Goal: Download file/media

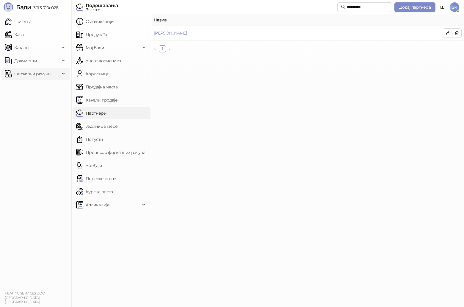
click at [41, 78] on span "Фискални рачуни" at bounding box center [32, 74] width 36 height 12
click at [40, 88] on link "Издати рачуни" at bounding box center [27, 87] width 40 height 12
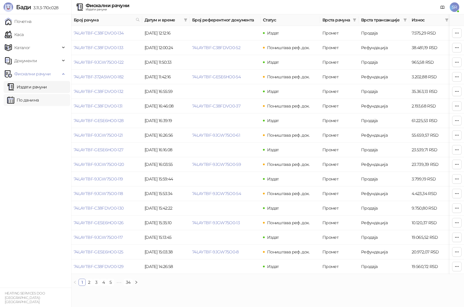
click at [37, 99] on link "По данима" at bounding box center [23, 100] width 32 height 12
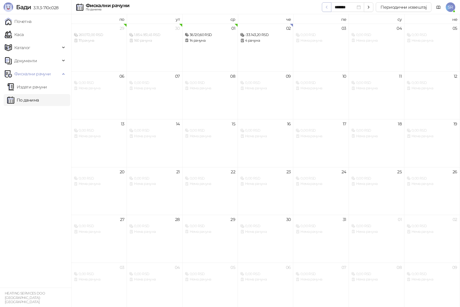
click at [326, 7] on icon "button" at bounding box center [326, 7] width 5 height 5
type input "*******"
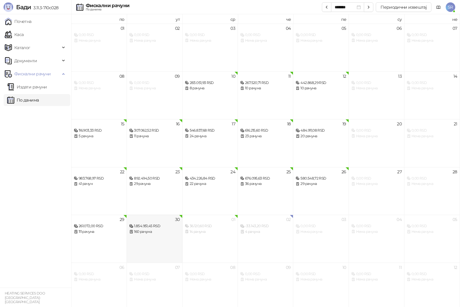
click at [154, 236] on div "30 1.854.951,45 RSD 160 рачуна" at bounding box center [154, 239] width 55 height 48
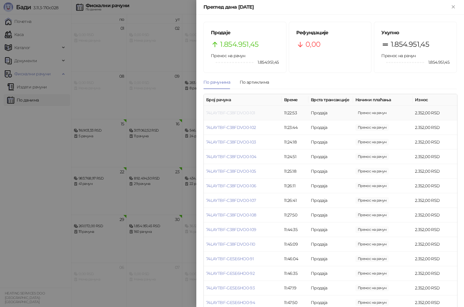
click at [247, 113] on link "74LAYTBF-C38FDVO0-101" at bounding box center [230, 112] width 49 height 5
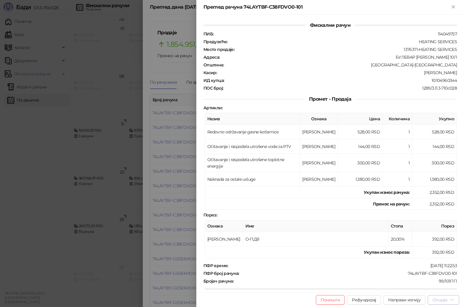
click at [447, 300] on div "Опције" at bounding box center [440, 299] width 15 height 5
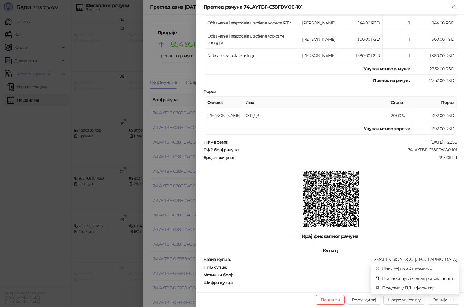
scroll to position [125, 0]
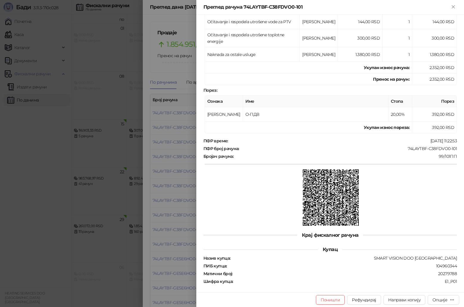
click at [413, 232] on div "Крај фискалног рачуна" at bounding box center [331, 235] width 254 height 7
click at [445, 300] on div "Опције" at bounding box center [440, 299] width 15 height 5
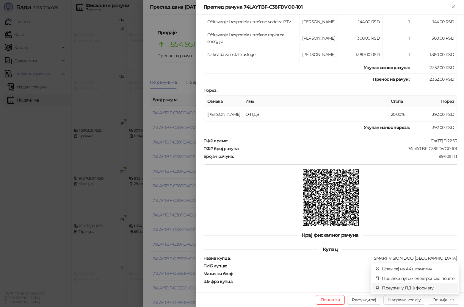
click at [431, 289] on span "Преузми у ПДФ формату" at bounding box center [418, 288] width 73 height 7
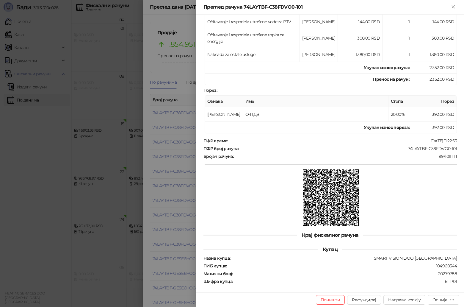
click at [174, 126] on div at bounding box center [232, 153] width 464 height 307
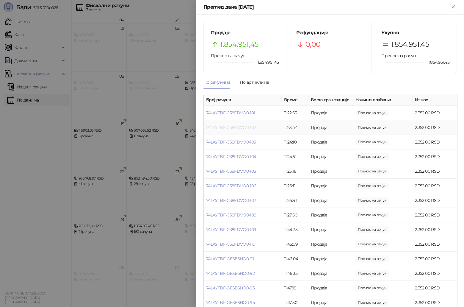
click at [236, 129] on link "74LAYTBF-C38FDVO0-102" at bounding box center [231, 127] width 50 height 5
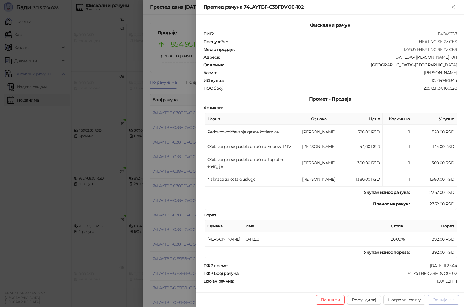
click at [450, 300] on icon "button" at bounding box center [452, 299] width 5 height 5
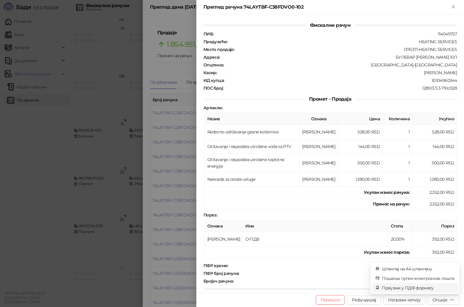
click at [428, 288] on span "Преузми у ПДФ формату" at bounding box center [418, 288] width 73 height 7
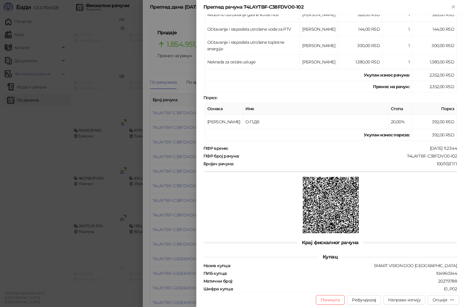
scroll to position [130, 0]
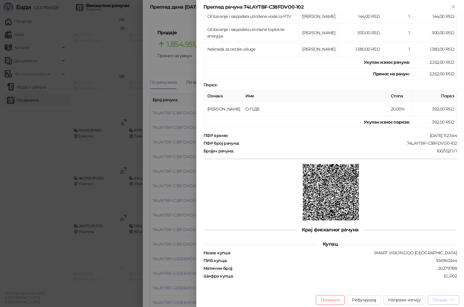
click at [441, 302] on div "Опције" at bounding box center [440, 299] width 15 height 5
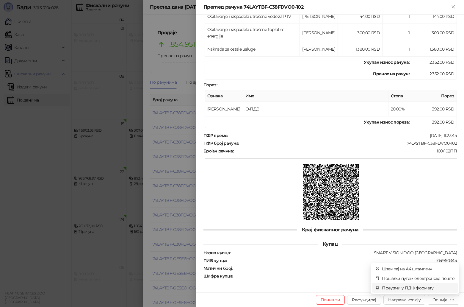
click at [420, 289] on span "Преузми у ПДФ формату" at bounding box center [418, 288] width 73 height 7
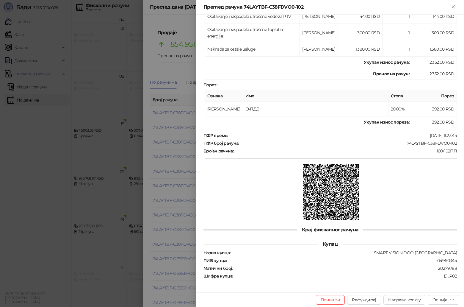
click at [166, 141] on div at bounding box center [232, 153] width 464 height 307
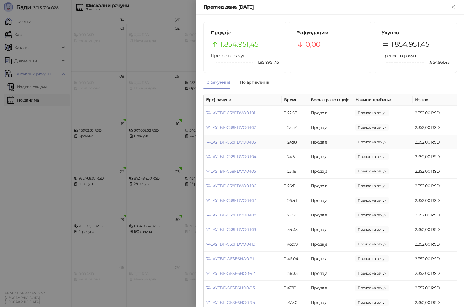
click at [246, 145] on td "74LAYTBF-C38FDVO0-103" at bounding box center [243, 142] width 78 height 15
click at [246, 140] on link "74LAYTBF-C38FDVO0-103" at bounding box center [231, 141] width 50 height 5
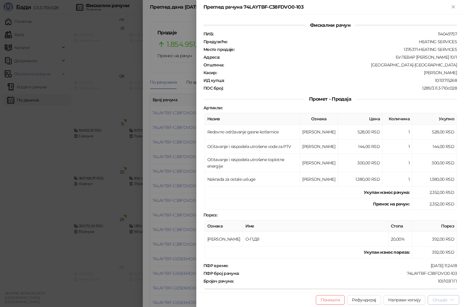
click at [447, 300] on div "Опције" at bounding box center [440, 299] width 15 height 5
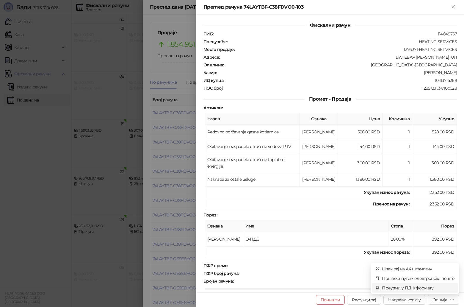
click at [417, 288] on span "Преузми у ПДФ формату" at bounding box center [418, 288] width 73 height 7
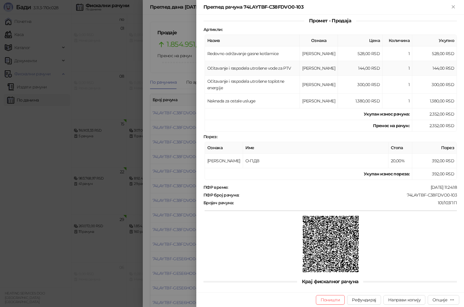
scroll to position [125, 0]
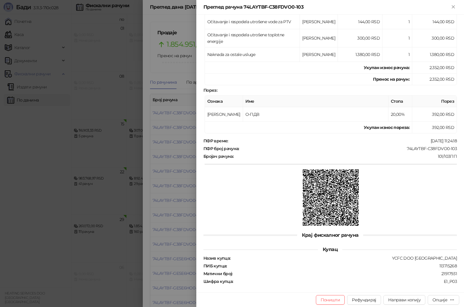
click at [177, 178] on div at bounding box center [232, 153] width 464 height 307
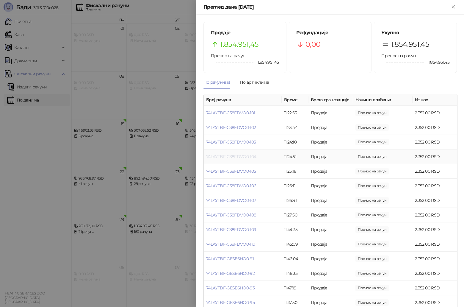
click at [246, 157] on link "74LAYTBF-C38FDVO0-104" at bounding box center [231, 156] width 50 height 5
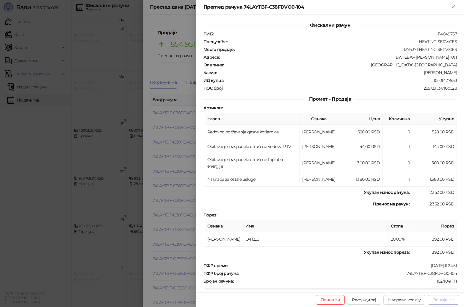
click at [456, 300] on button "Опције" at bounding box center [444, 300] width 32 height 10
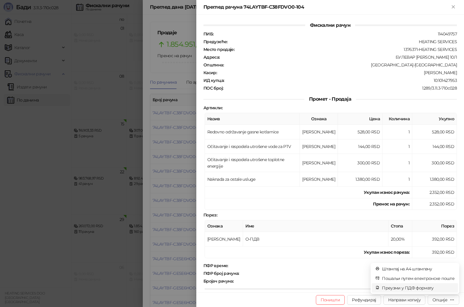
click at [435, 289] on span "Преузми у ПДФ формату" at bounding box center [418, 288] width 73 height 7
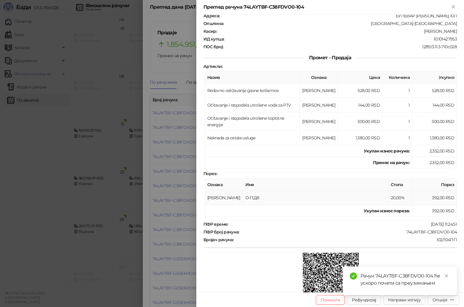
scroll to position [125, 0]
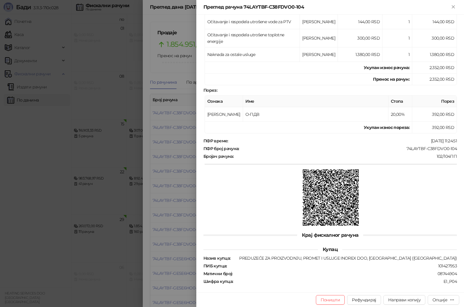
click at [179, 158] on div at bounding box center [232, 153] width 464 height 307
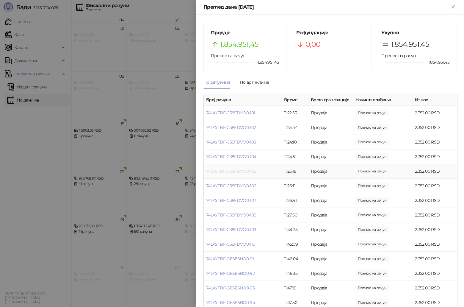
click at [243, 172] on link "74LAYTBF-C38FDVO0-105" at bounding box center [231, 170] width 50 height 5
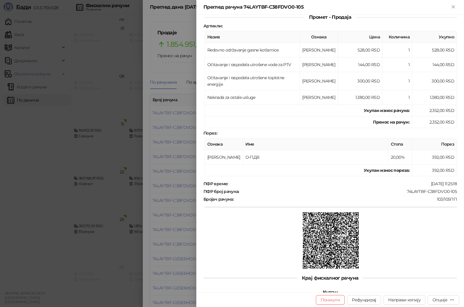
scroll to position [125, 0]
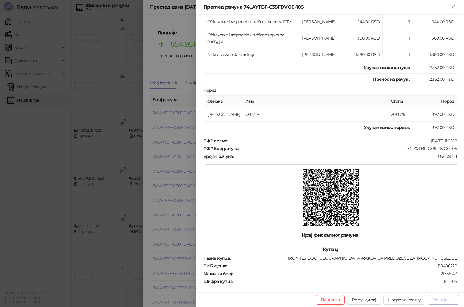
click at [450, 301] on div "Опције" at bounding box center [444, 300] width 22 height 6
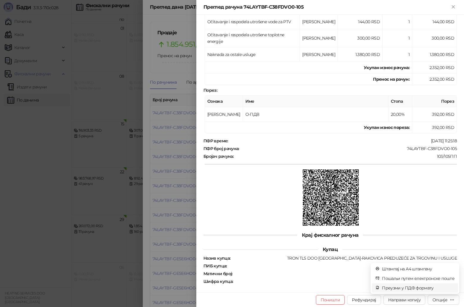
click at [434, 288] on span "Преузми у ПДФ формату" at bounding box center [418, 288] width 73 height 7
click at [171, 154] on div at bounding box center [232, 153] width 464 height 307
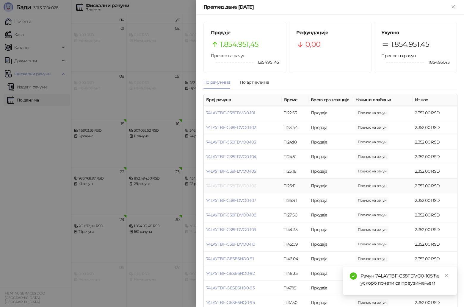
click at [236, 186] on link "74LAYTBF-C38FDVO0-106" at bounding box center [231, 185] width 50 height 5
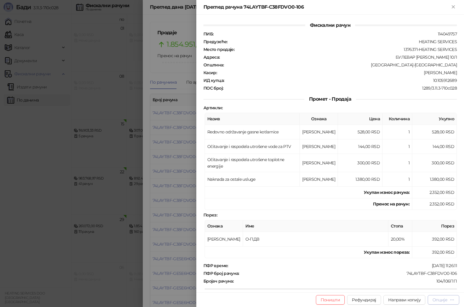
click at [452, 300] on icon "button" at bounding box center [452, 299] width 3 height 0
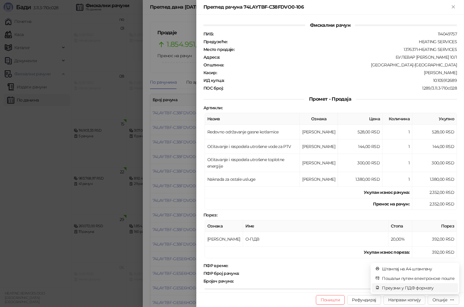
click at [414, 288] on span "Преузми у ПДФ формату" at bounding box center [418, 288] width 73 height 7
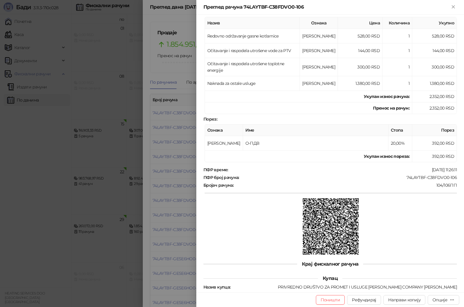
scroll to position [125, 0]
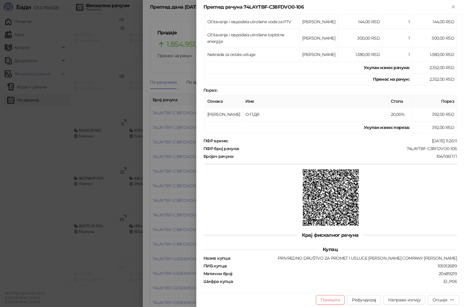
click at [189, 190] on div at bounding box center [232, 153] width 464 height 307
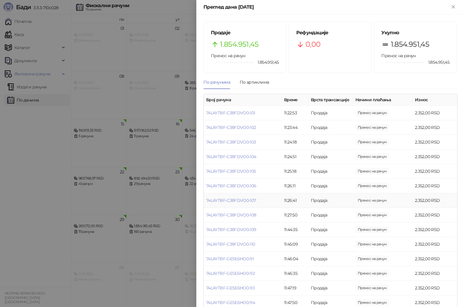
click at [250, 203] on td "74LAYTBF-C38FDVO0-107" at bounding box center [243, 200] width 78 height 15
click at [243, 200] on link "74LAYTBF-C38FDVO0-107" at bounding box center [231, 200] width 50 height 5
